Goal: Find specific page/section: Find specific page/section

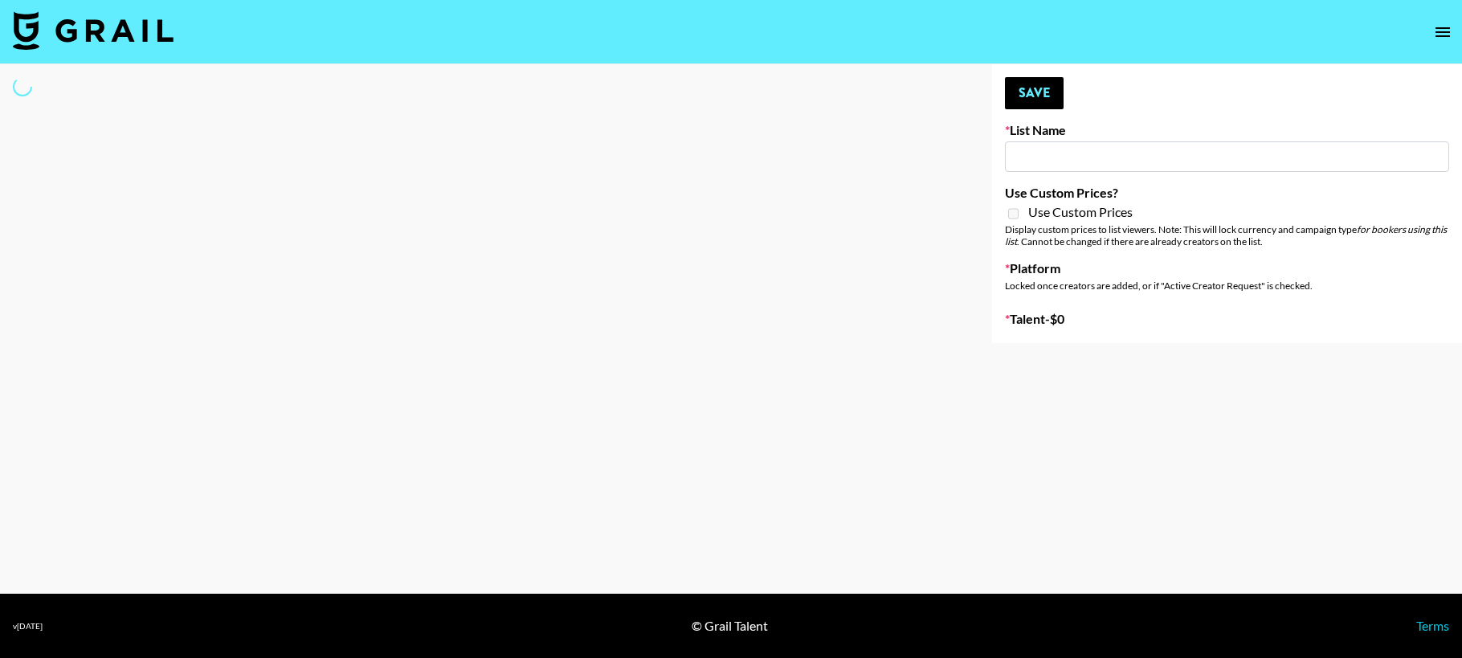
type input "[PERSON_NAME]"
select select "Song"
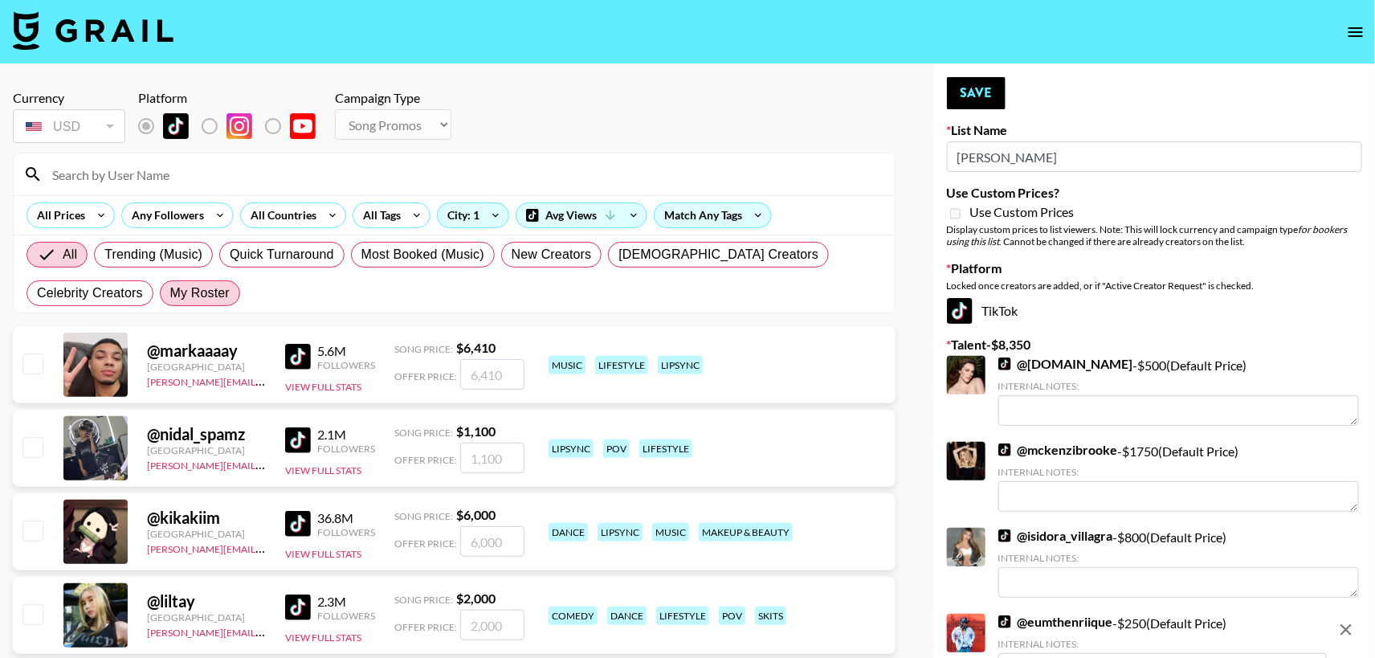
click at [170, 298] on span "My Roster" at bounding box center [199, 293] width 59 height 19
click at [170, 293] on input "My Roster" at bounding box center [170, 293] width 0 height 0
radio input "true"
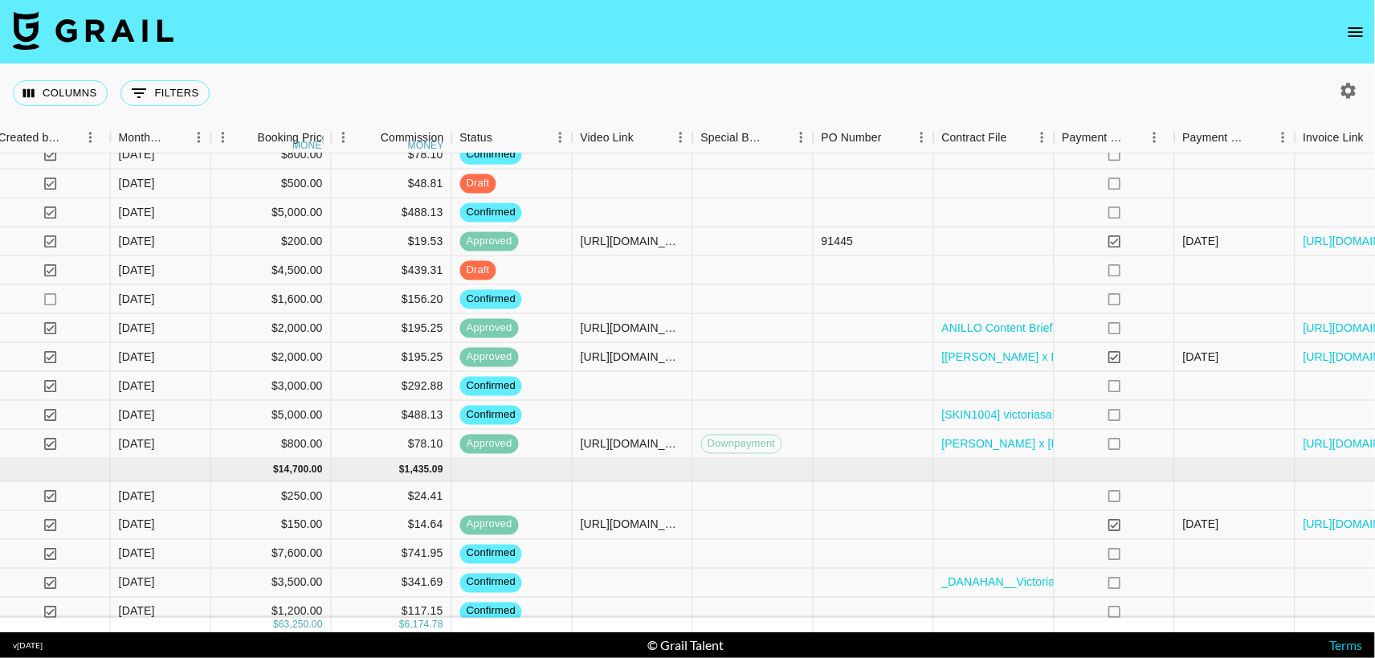
scroll to position [545, 1020]
